Goal: Navigation & Orientation: Find specific page/section

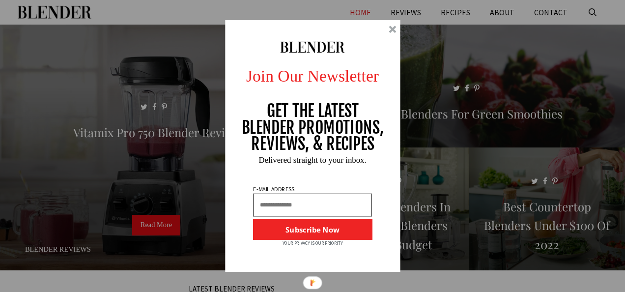
click at [401, 29] on div "Join Our Newsletter GET THE LATEST BLENDER PROMOTIONS, REVIEWS, & RECIPES Subsc…" at bounding box center [313, 146] width 192 height 252
click at [393, 28] on div at bounding box center [392, 29] width 7 height 7
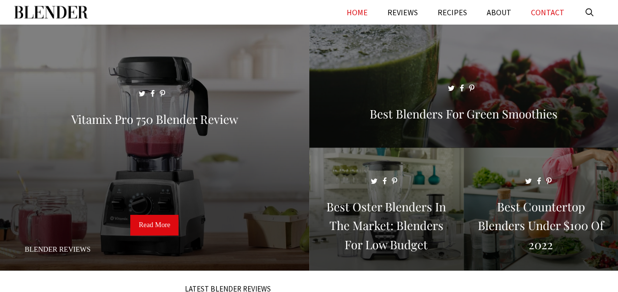
click at [548, 12] on link "CONTACT" at bounding box center [547, 12] width 53 height 25
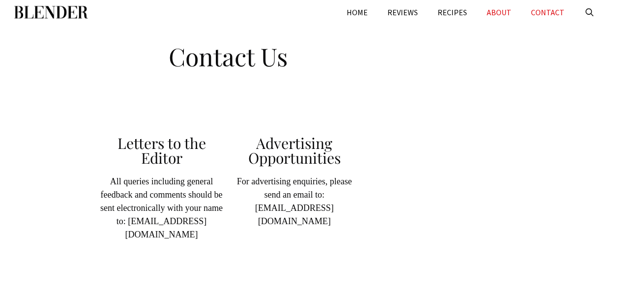
click at [501, 11] on link "ABOUT" at bounding box center [499, 12] width 44 height 25
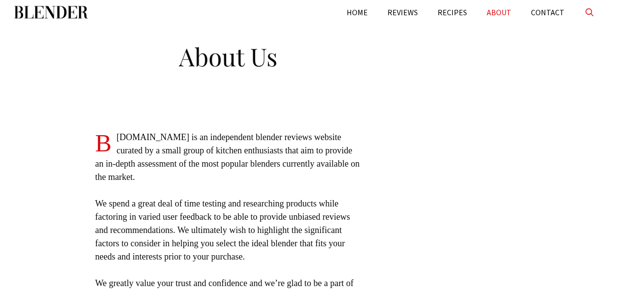
click at [591, 9] on link "Open Search Bar" at bounding box center [589, 12] width 30 height 25
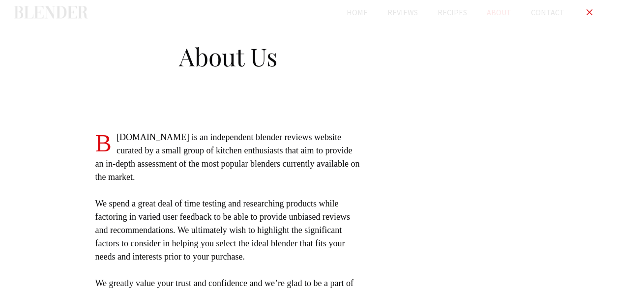
click at [588, 12] on link "Close Search Bar" at bounding box center [589, 12] width 30 height 25
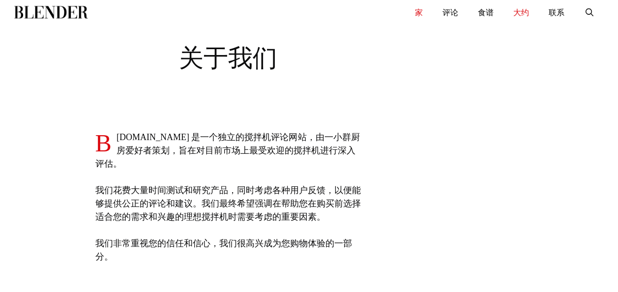
click at [421, 13] on link "家" at bounding box center [419, 12] width 28 height 25
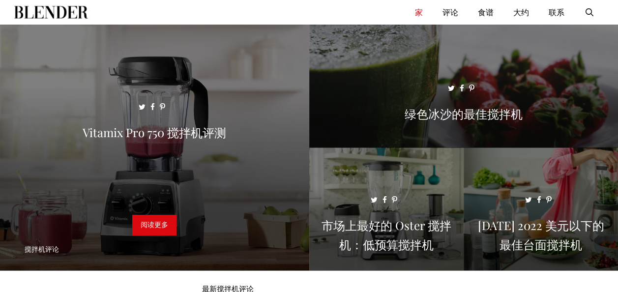
click at [78, 9] on img "主要" at bounding box center [51, 12] width 74 height 25
click at [457, 13] on link "评论" at bounding box center [450, 12] width 35 height 25
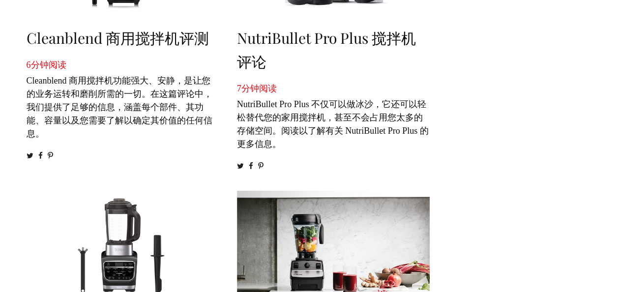
scroll to position [639, 0]
